Goal: Complete application form: Complete application form

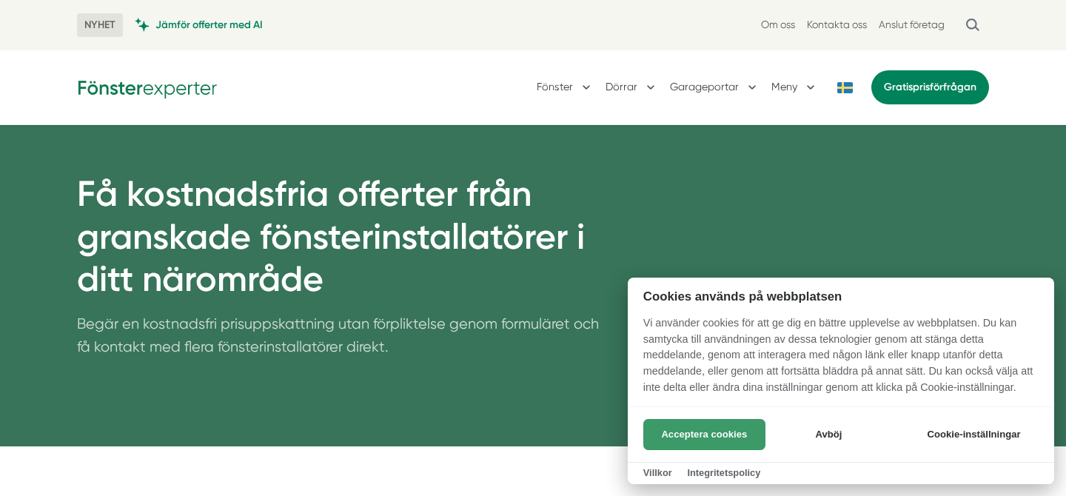
click at [716, 431] on button "Acceptera cookies" at bounding box center [704, 434] width 122 height 31
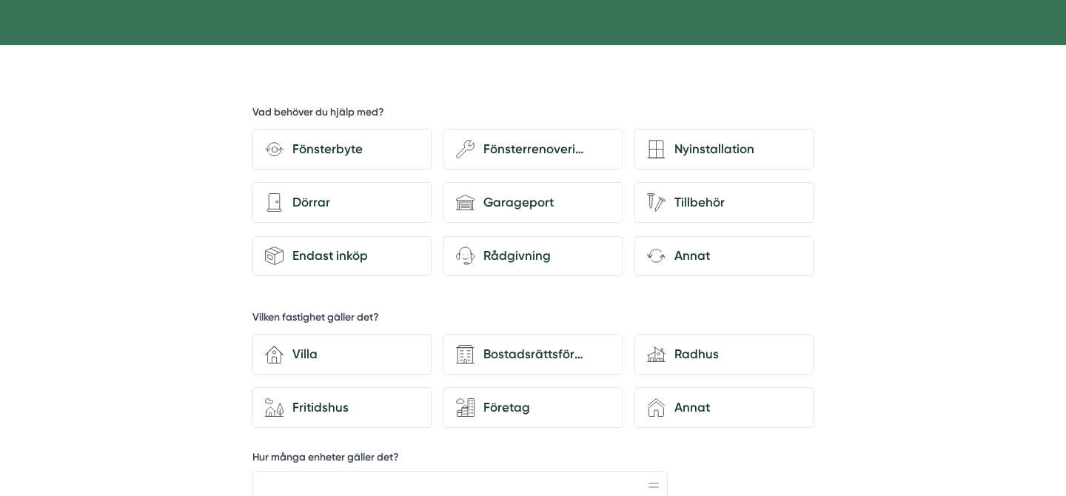
scroll to position [398, 0]
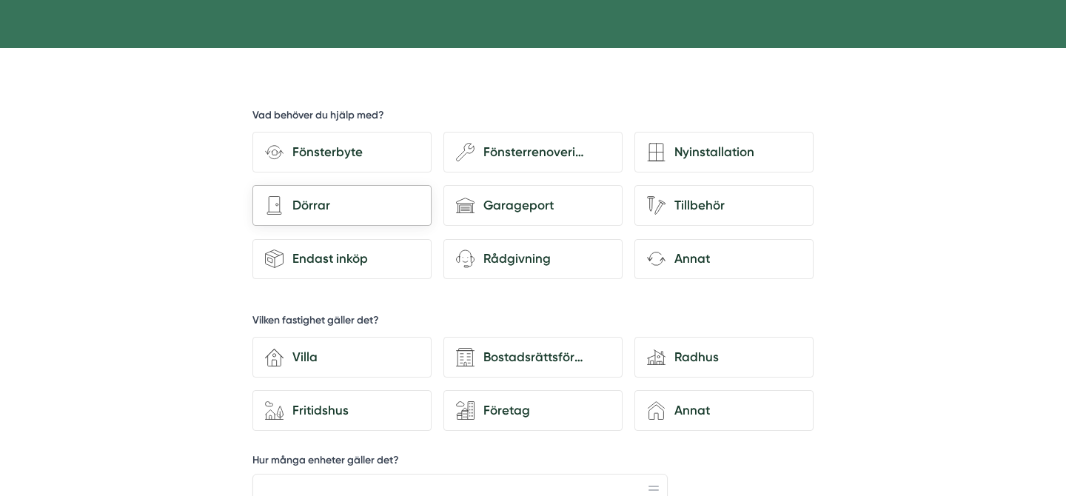
click at [318, 208] on div "Dörrar" at bounding box center [351, 205] width 135 height 20
click at [0, 0] on input "architecture-door Dörrar" at bounding box center [0, 0] width 0 height 0
click at [309, 357] on div "Villa" at bounding box center [351, 357] width 135 height 20
click at [0, 0] on input "house-3 Villa" at bounding box center [0, 0] width 0 height 0
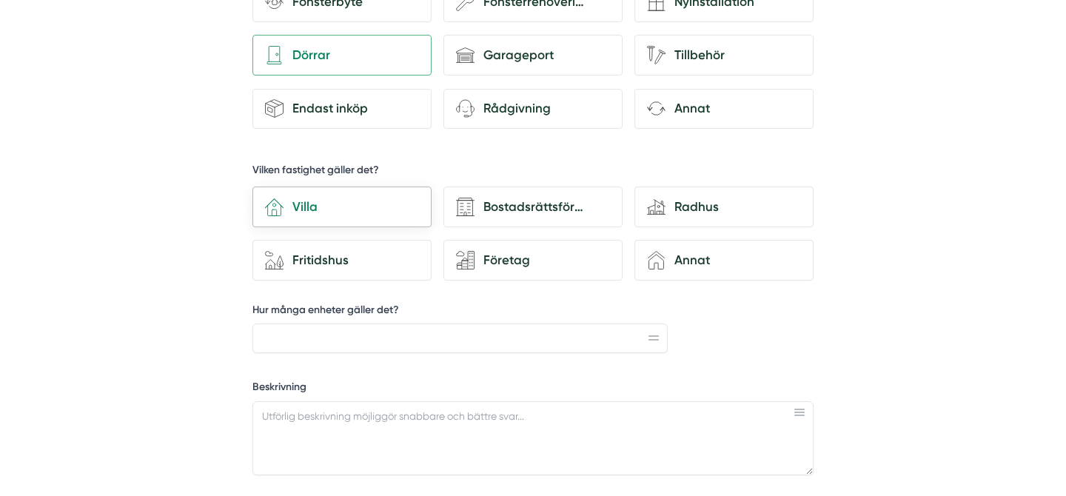
scroll to position [549, 0]
click at [649, 335] on icon at bounding box center [654, 337] width 10 height 5
click at [658, 338] on rect at bounding box center [654, 338] width 10 height 1
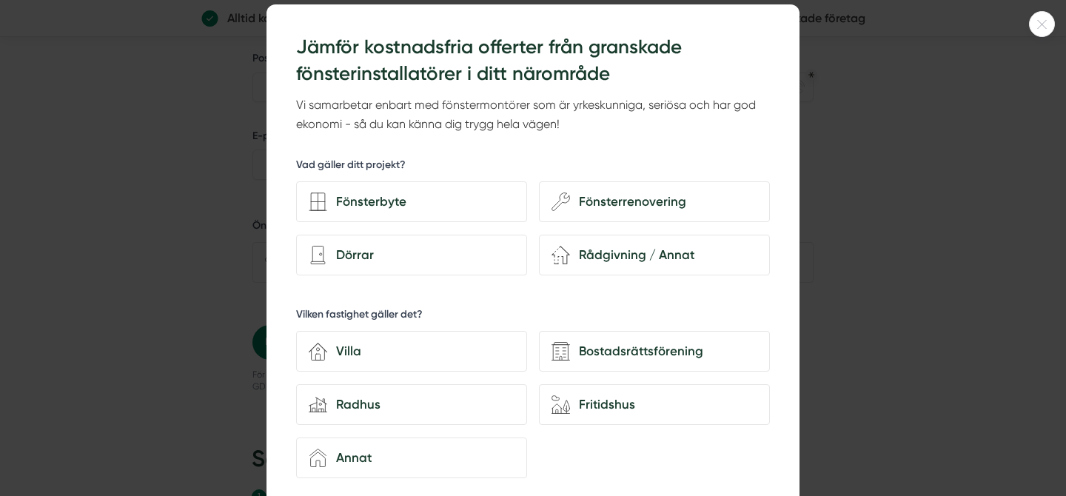
scroll to position [47, 0]
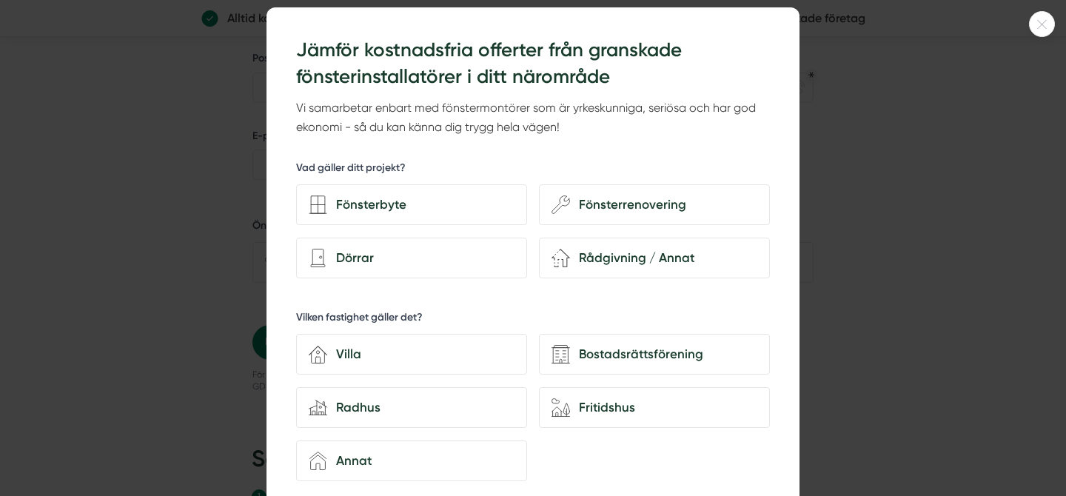
click at [1042, 28] on icon at bounding box center [1042, 24] width 24 height 9
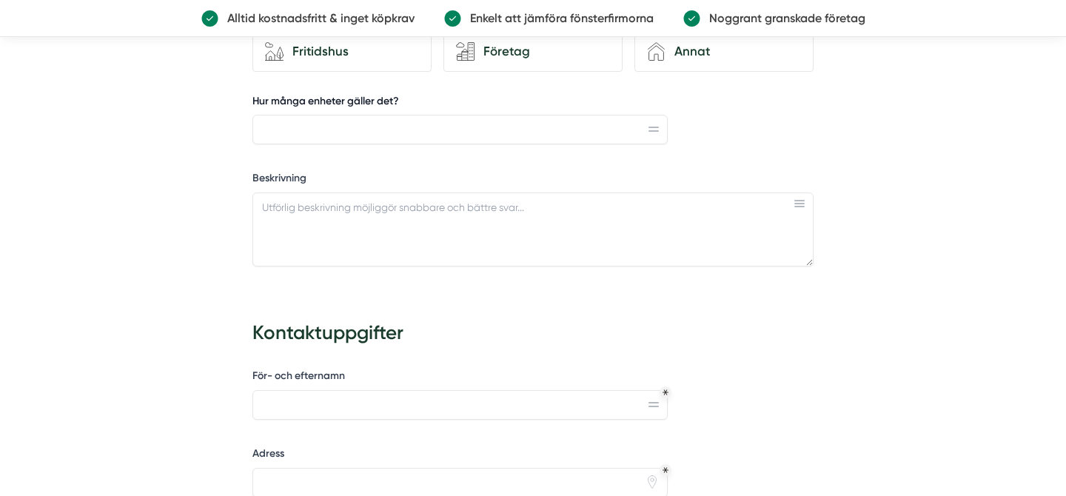
scroll to position [759, 0]
click at [329, 216] on textarea "Beskrivning" at bounding box center [532, 228] width 561 height 74
paste textarea "Stången som förbinder dörrhandtaget för att låsa dörren gick sönder, nu låses i…"
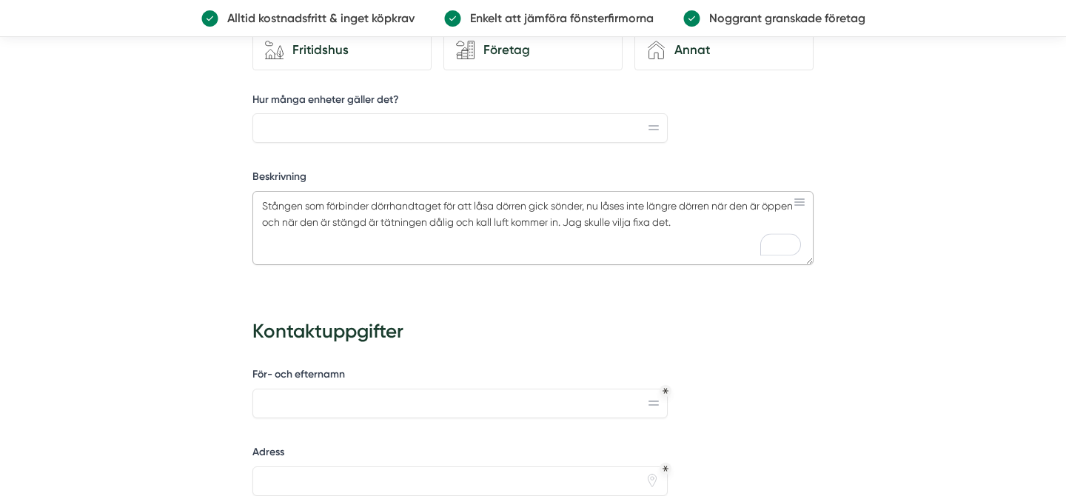
type textarea "Stången som förbinder dörrhandtaget för att låsa dörren gick sönder, nu låses i…"
click at [348, 399] on input "För- och efternamn" at bounding box center [459, 404] width 415 height 30
type input "Erika Martins Silva Ramos"
type input "Lilla Tulteredsvägen 51"
type input "0734401789"
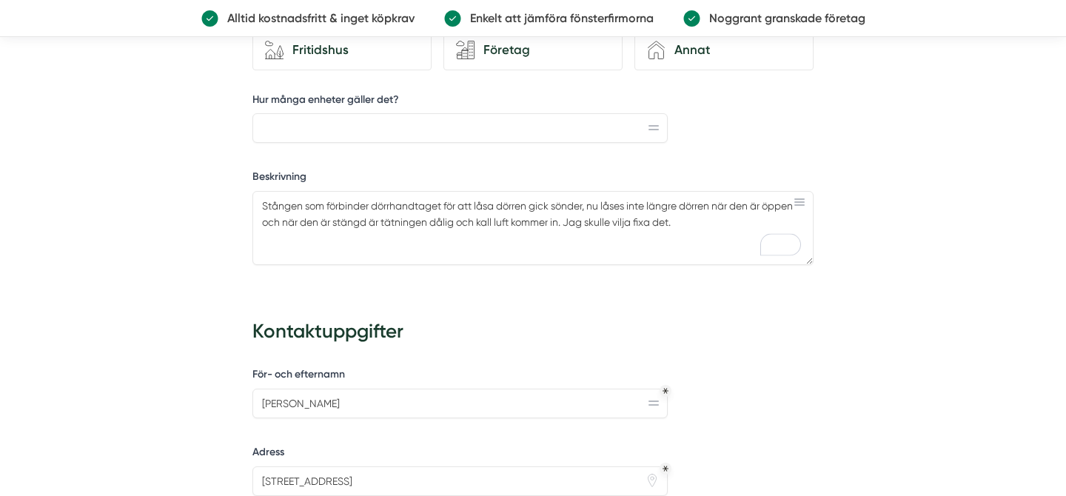
type input "erikamsramos@gmail.com"
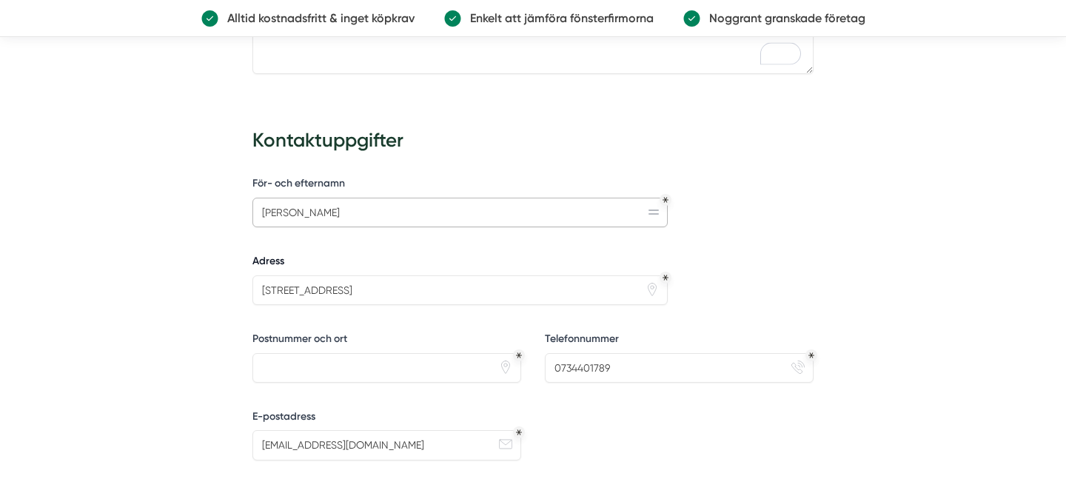
scroll to position [953, 0]
click at [347, 371] on input "Postnummer och ort" at bounding box center [386, 365] width 269 height 30
type input "Partille"
click at [329, 374] on input "Partille" at bounding box center [386, 365] width 269 height 30
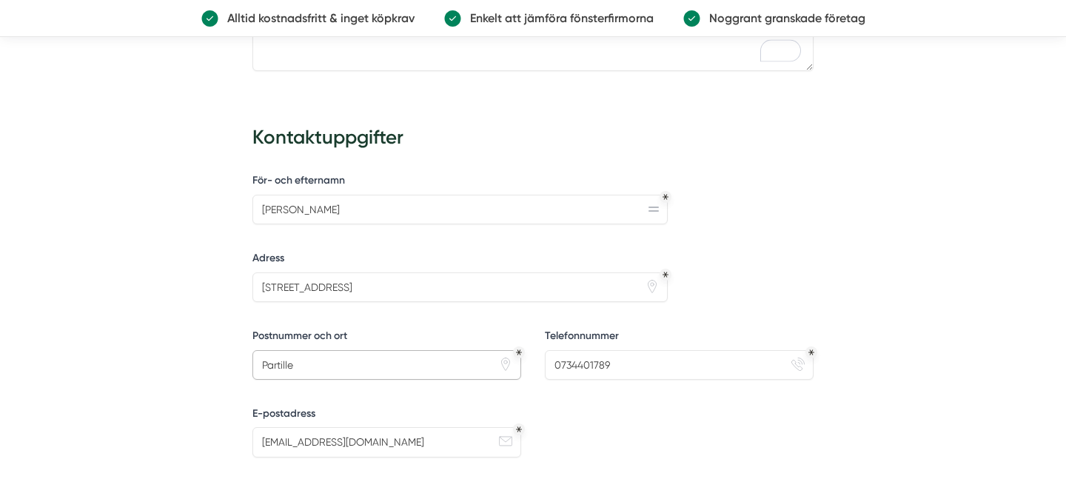
click at [329, 374] on input "Partille" at bounding box center [386, 365] width 269 height 30
type input "43331"
click at [336, 399] on div "För- och efternamn Erika Martins Silva Ramos Adress Lilla Tulteredsvägen 51 pin…" at bounding box center [532, 384] width 561 height 435
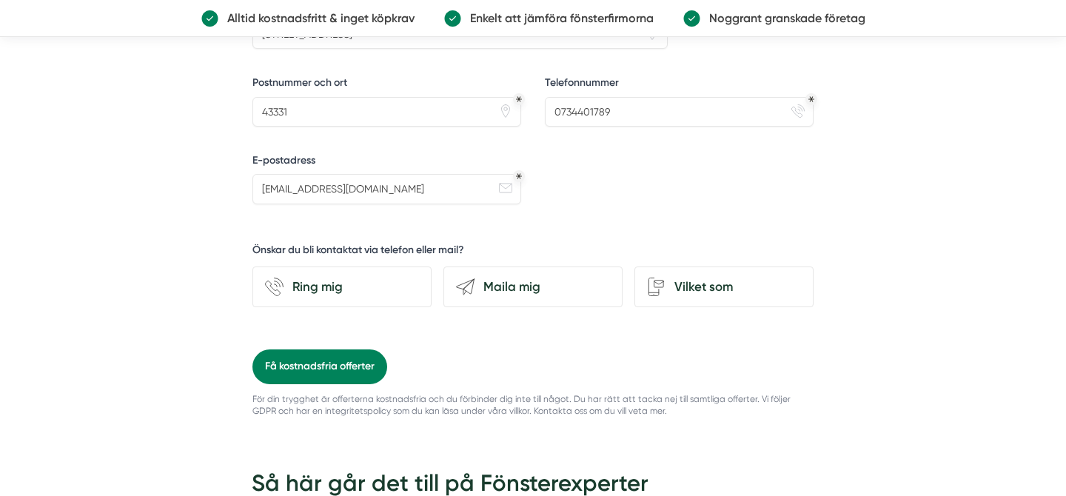
scroll to position [1222, 0]
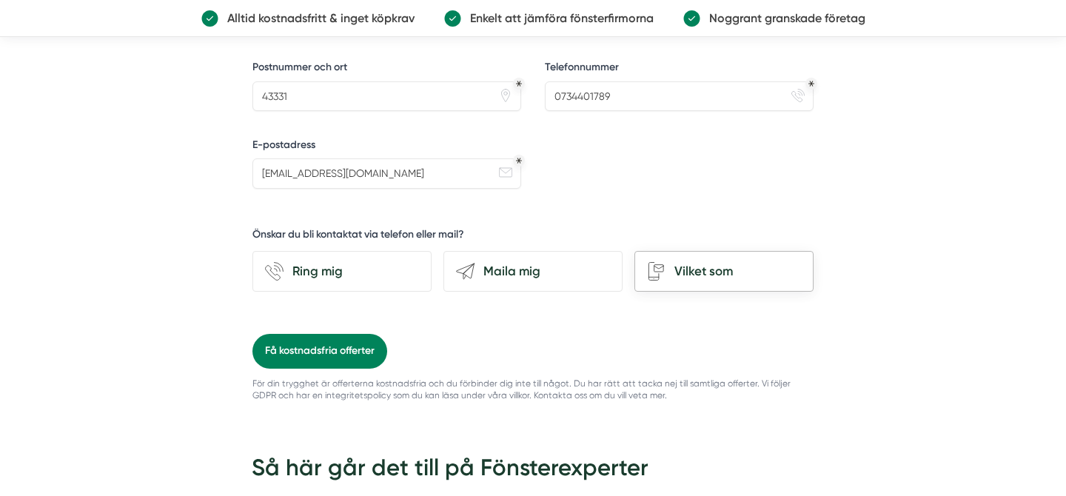
click at [731, 278] on div "Vilket som" at bounding box center [733, 271] width 135 height 20
click at [0, 0] on input "Vilket som" at bounding box center [0, 0] width 0 height 0
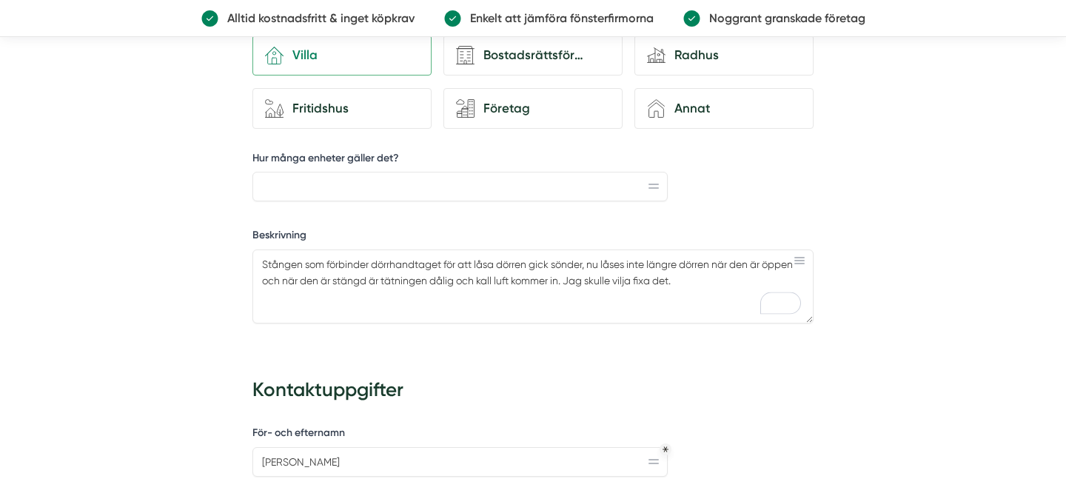
scroll to position [686, 0]
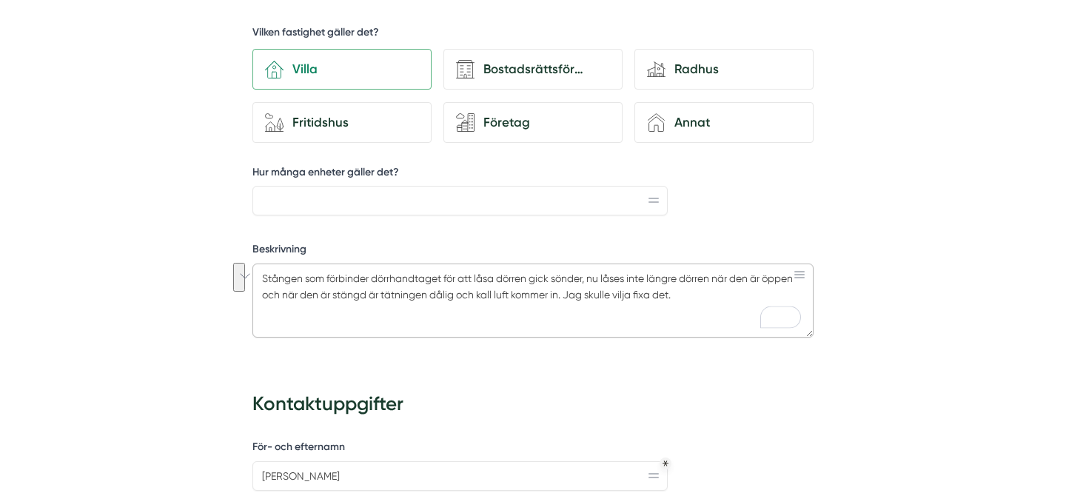
drag, startPoint x: 691, startPoint y: 298, endPoint x: 252, endPoint y: 269, distance: 440.8
click at [252, 269] on div "d35abcdf-8317-4fc9-a841-90f623c1ce98 Vad behöver du hjälp med? Fönsterbyte wenc…" at bounding box center [533, 376] width 563 height 1137
click at [594, 389] on h3 "Kontaktuppgifter" at bounding box center [532, 405] width 561 height 41
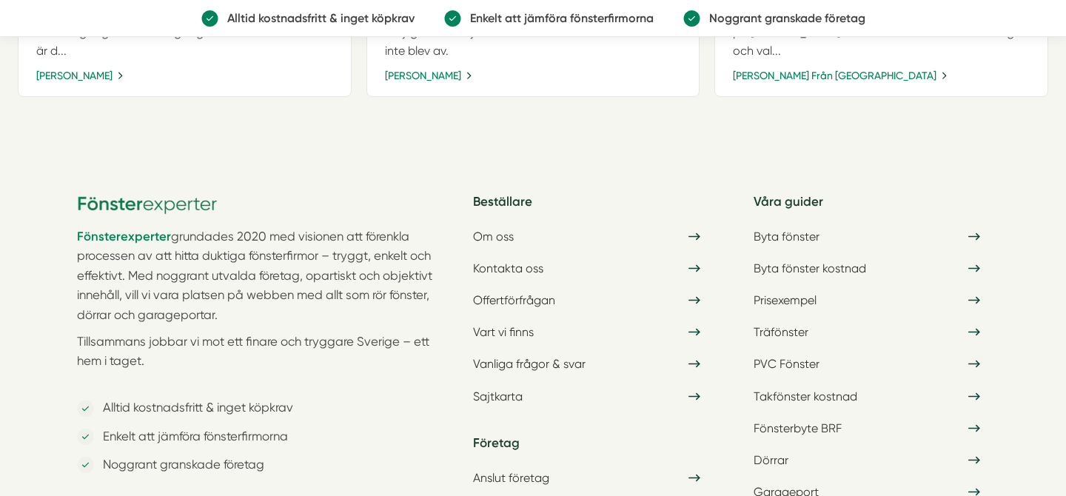
scroll to position [1266, 0]
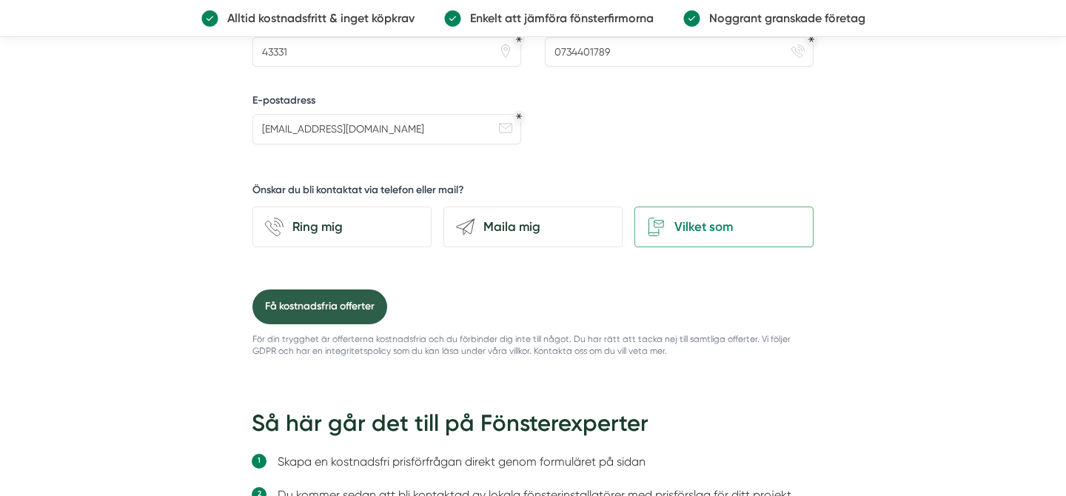
click at [323, 307] on button "Få kostnadsfria offerter" at bounding box center [319, 306] width 135 height 34
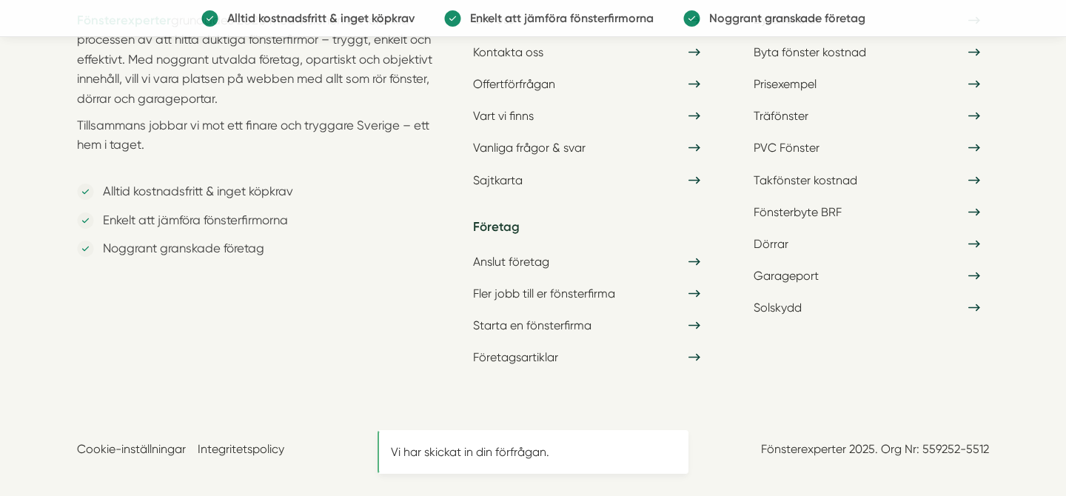
scroll to position [0, 0]
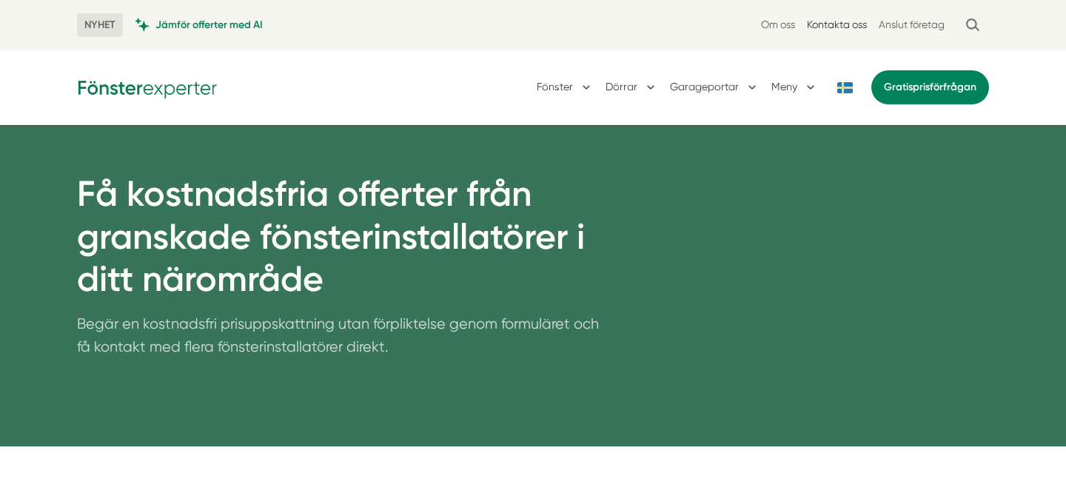
click at [827, 23] on link "Kontakta oss" at bounding box center [837, 25] width 60 height 14
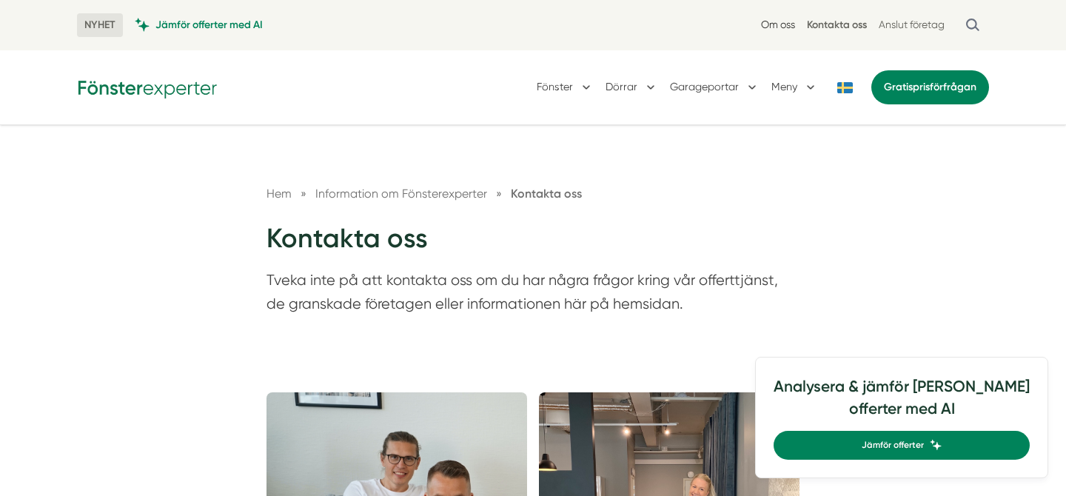
click at [777, 24] on link "Om oss" at bounding box center [778, 25] width 34 height 14
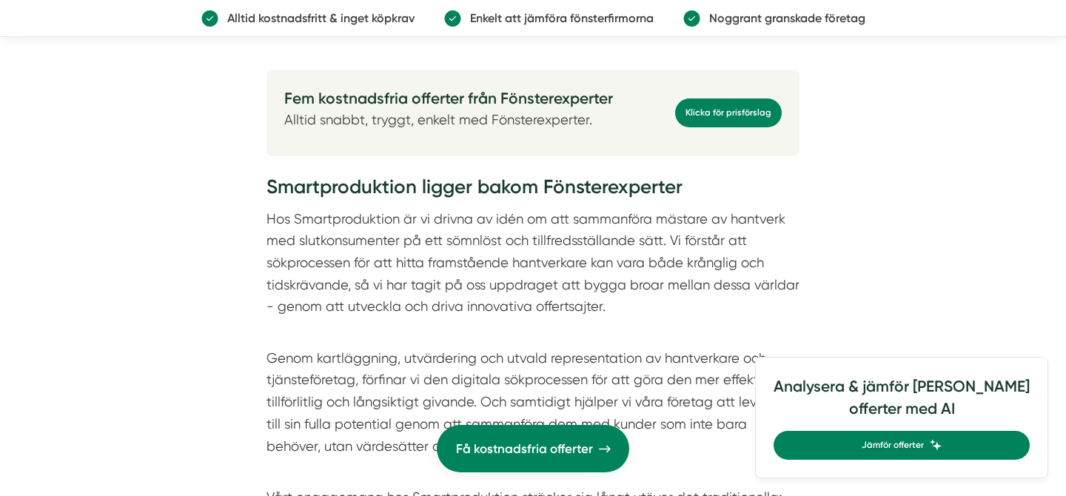
scroll to position [4208, 0]
